Goal: Book appointment/travel/reservation

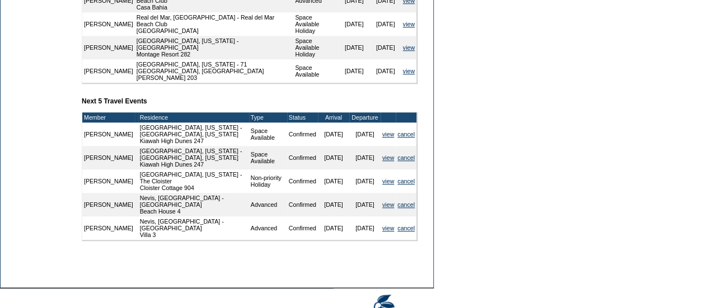
scroll to position [500, 0]
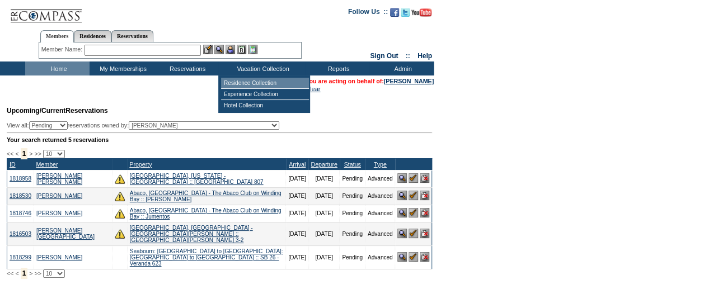
click at [244, 85] on td "Residence Collection" at bounding box center [265, 83] width 88 height 11
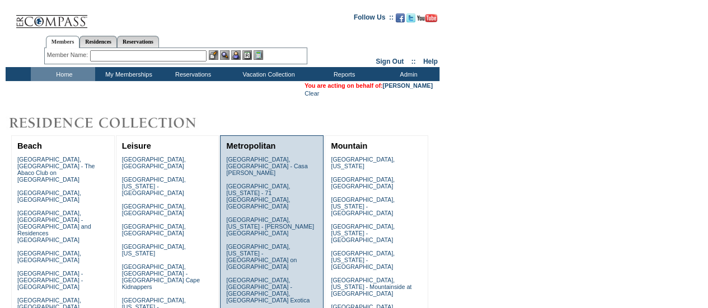
scroll to position [517, 0]
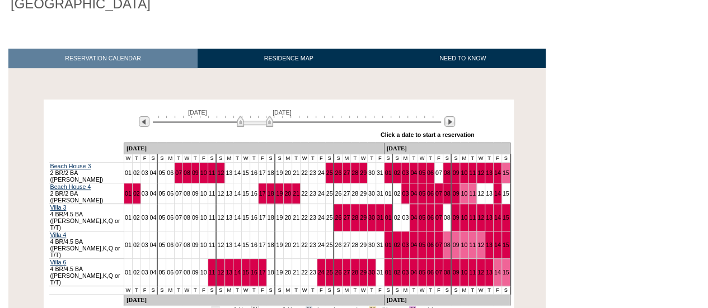
scroll to position [135, 0]
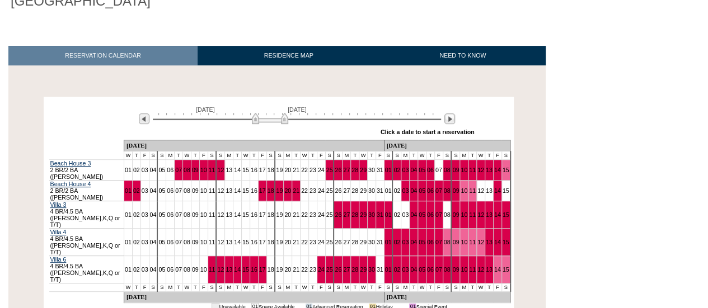
drag, startPoint x: 251, startPoint y: 123, endPoint x: 266, endPoint y: 114, distance: 17.6
click at [266, 114] on div "[DATE] [DATE]" at bounding box center [294, 115] width 323 height 19
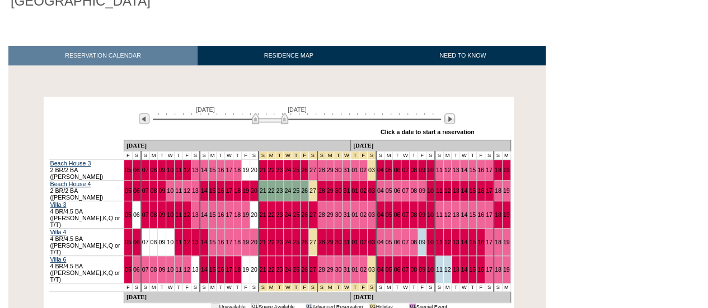
scroll to position [163, 0]
